Goal: Information Seeking & Learning: Understand process/instructions

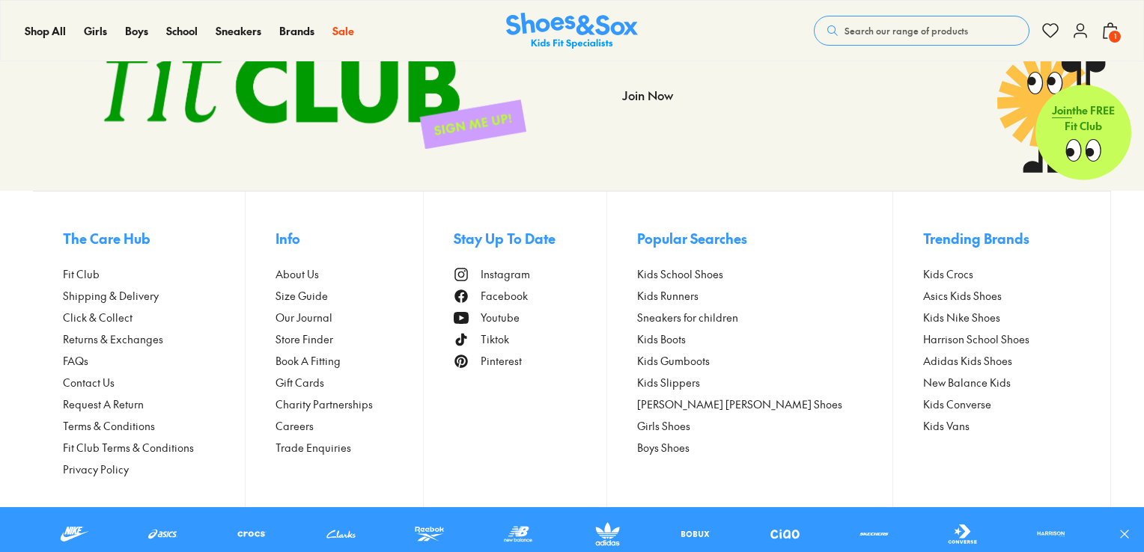
click at [102, 425] on span "Terms & Conditions" at bounding box center [109, 426] width 92 height 16
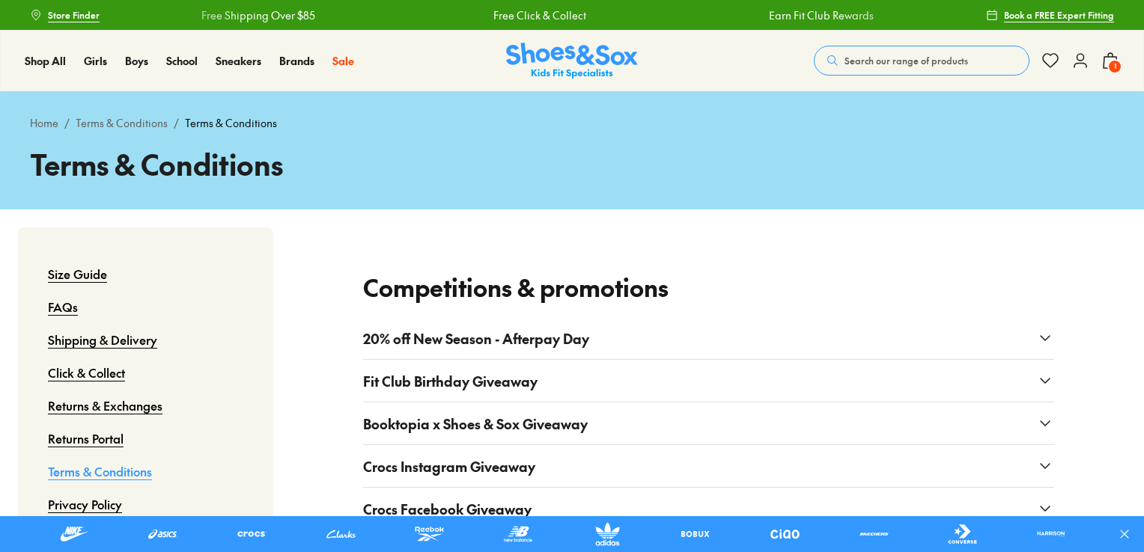
scroll to position [96, 0]
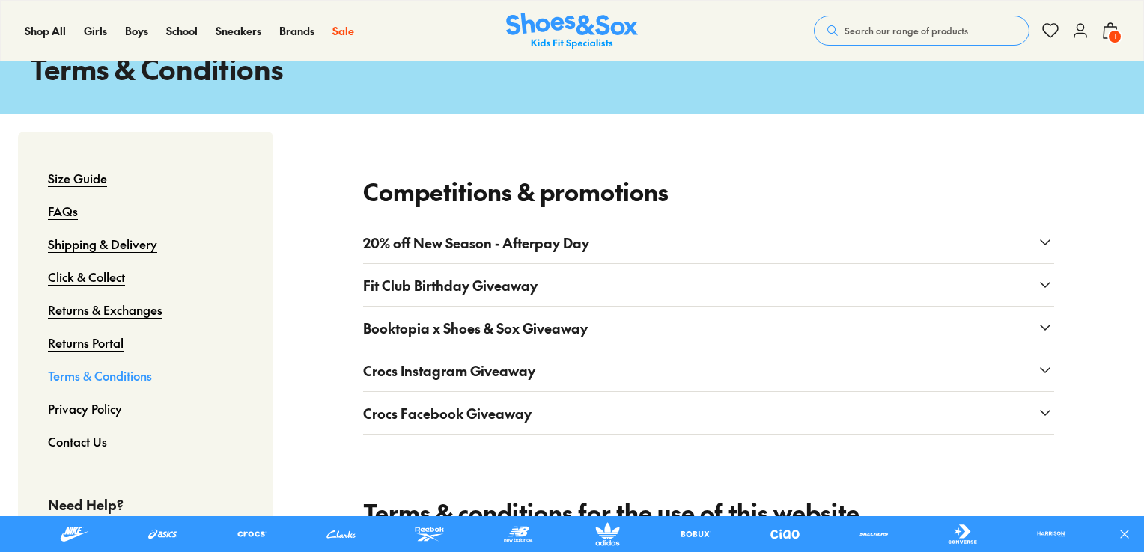
click at [479, 281] on span "Fit Club Birthday Giveaway" at bounding box center [450, 285] width 174 height 20
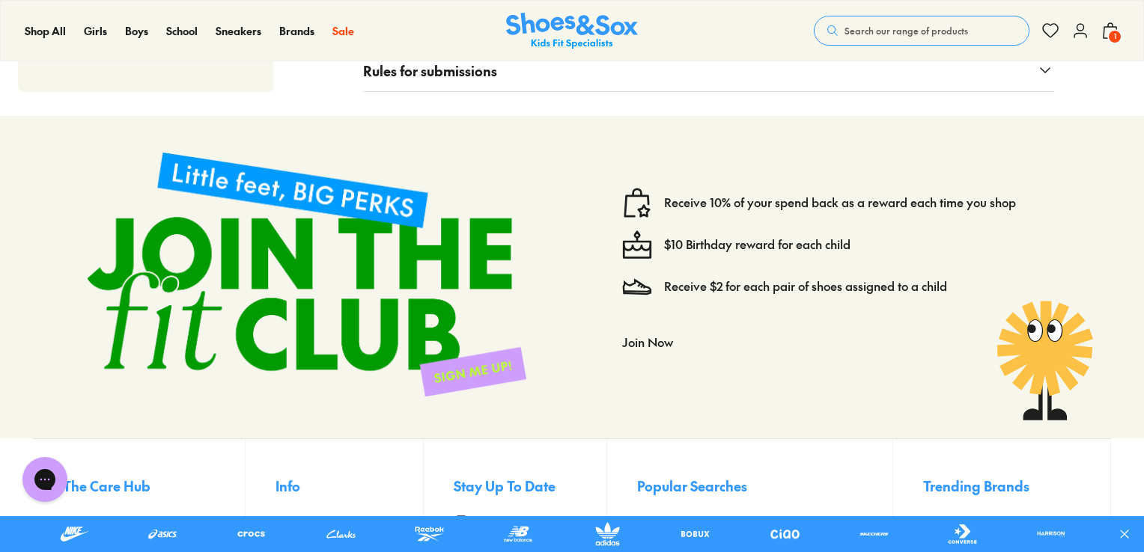
scroll to position [4140, 0]
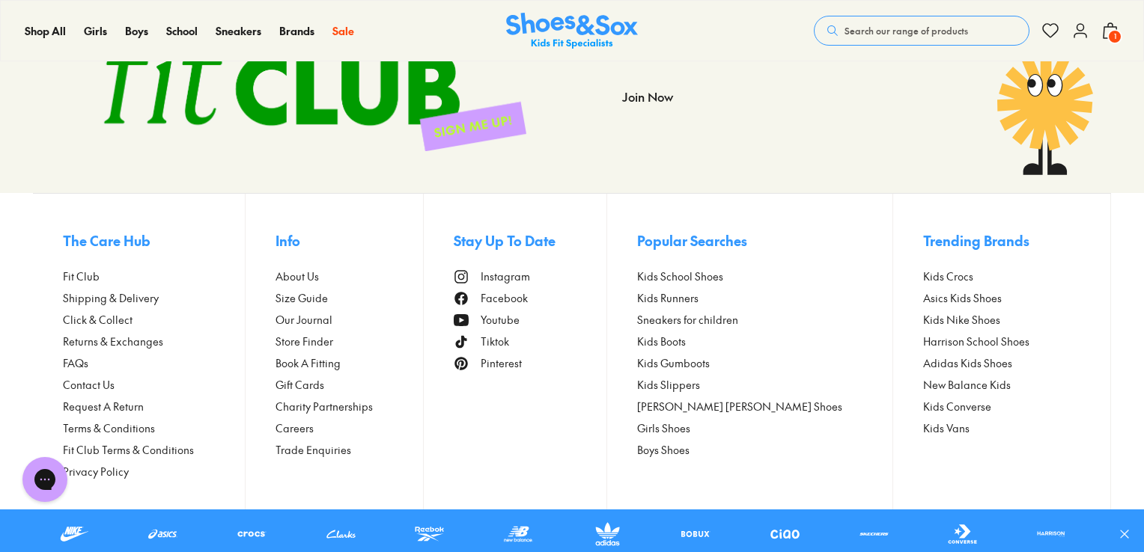
click at [106, 448] on span "Fit Club Terms & Conditions" at bounding box center [128, 450] width 131 height 16
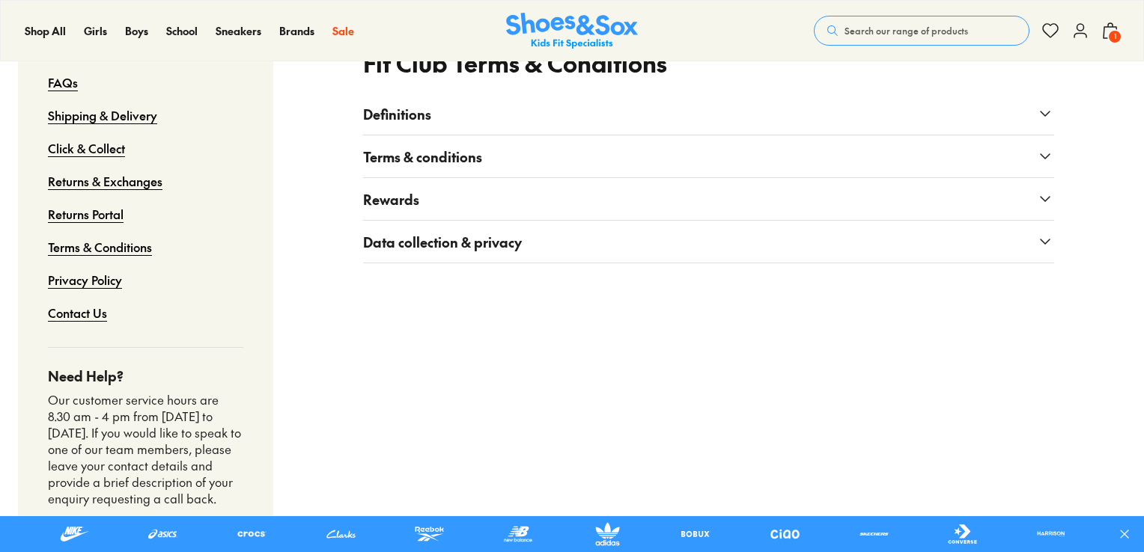
click at [399, 114] on span "Definitions" at bounding box center [397, 114] width 68 height 20
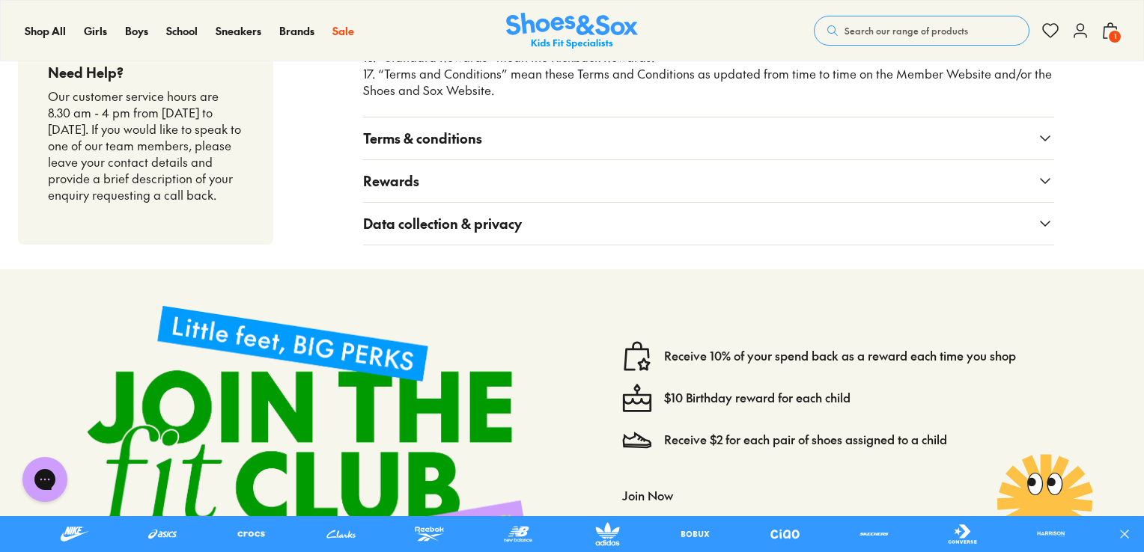
click at [425, 150] on button "Terms & conditions" at bounding box center [708, 138] width 691 height 42
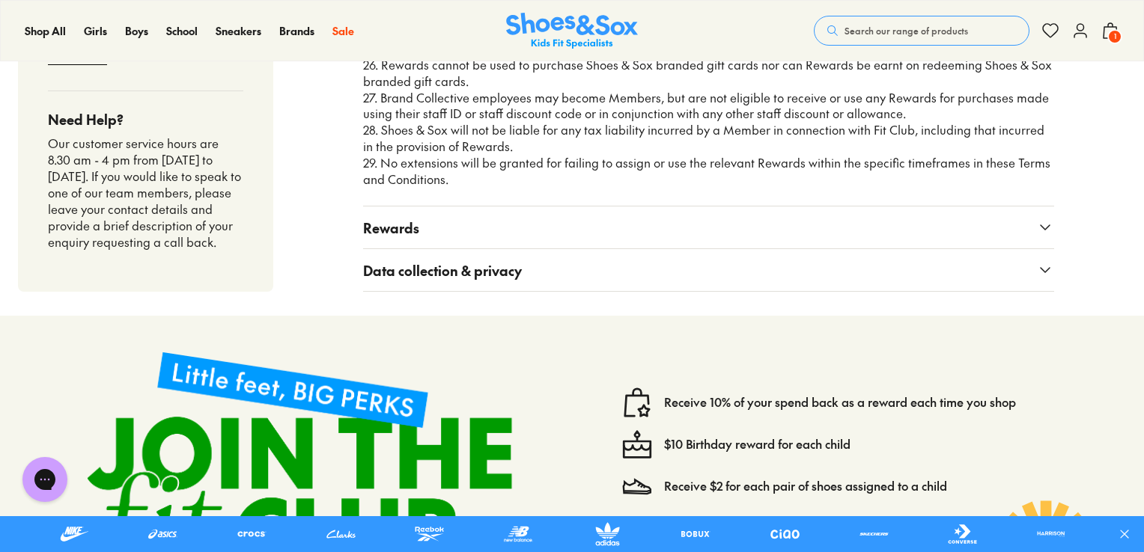
scroll to position [1906, 0]
click at [421, 223] on button "Rewards" at bounding box center [708, 227] width 691 height 42
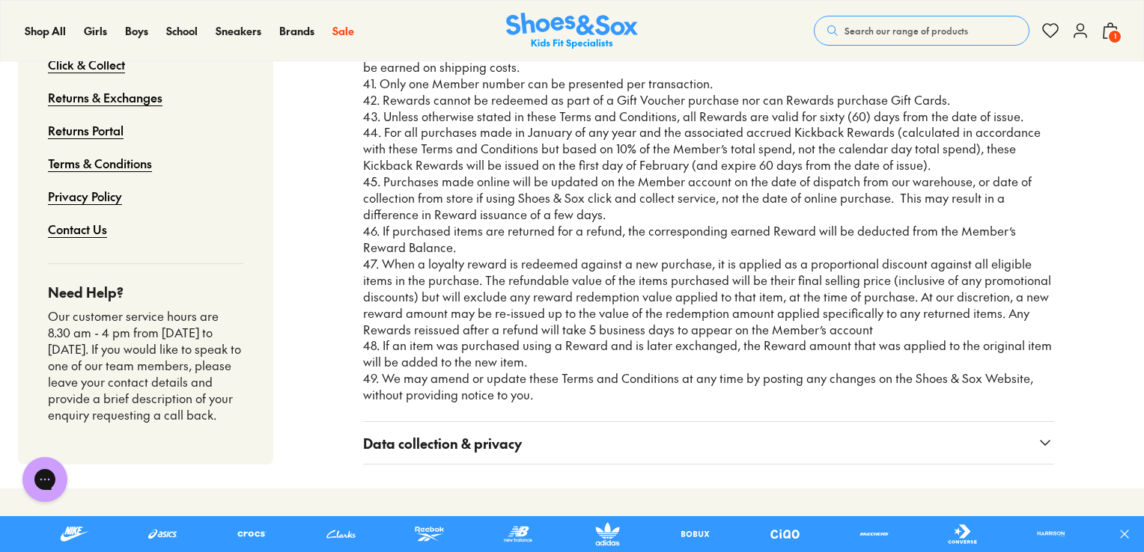
scroll to position [2785, 0]
click at [442, 432] on span "Data collection & privacy" at bounding box center [442, 442] width 159 height 20
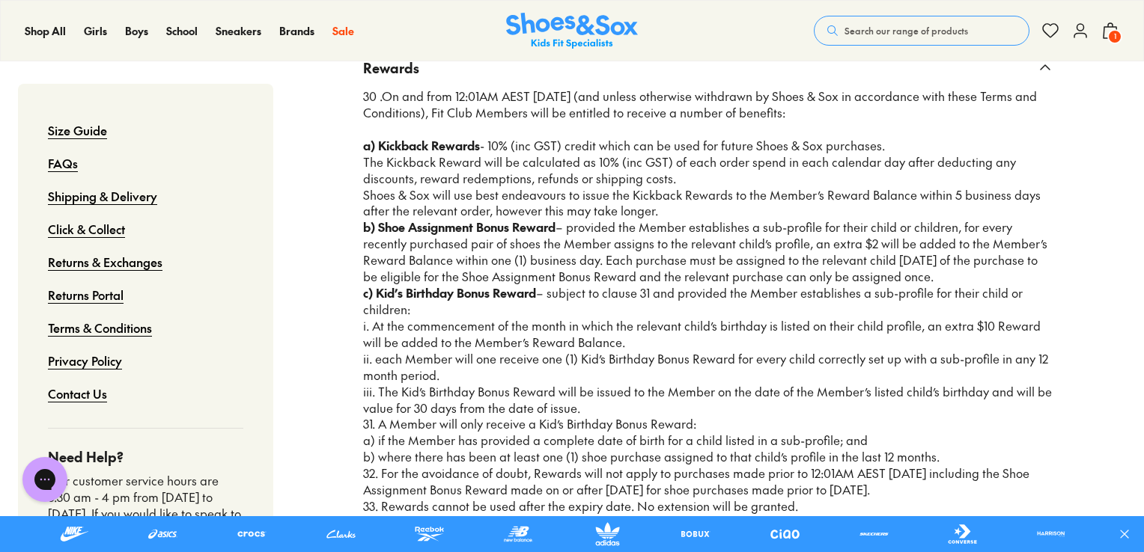
scroll to position [3258, 0]
